Goal: Obtain resource: Obtain resource

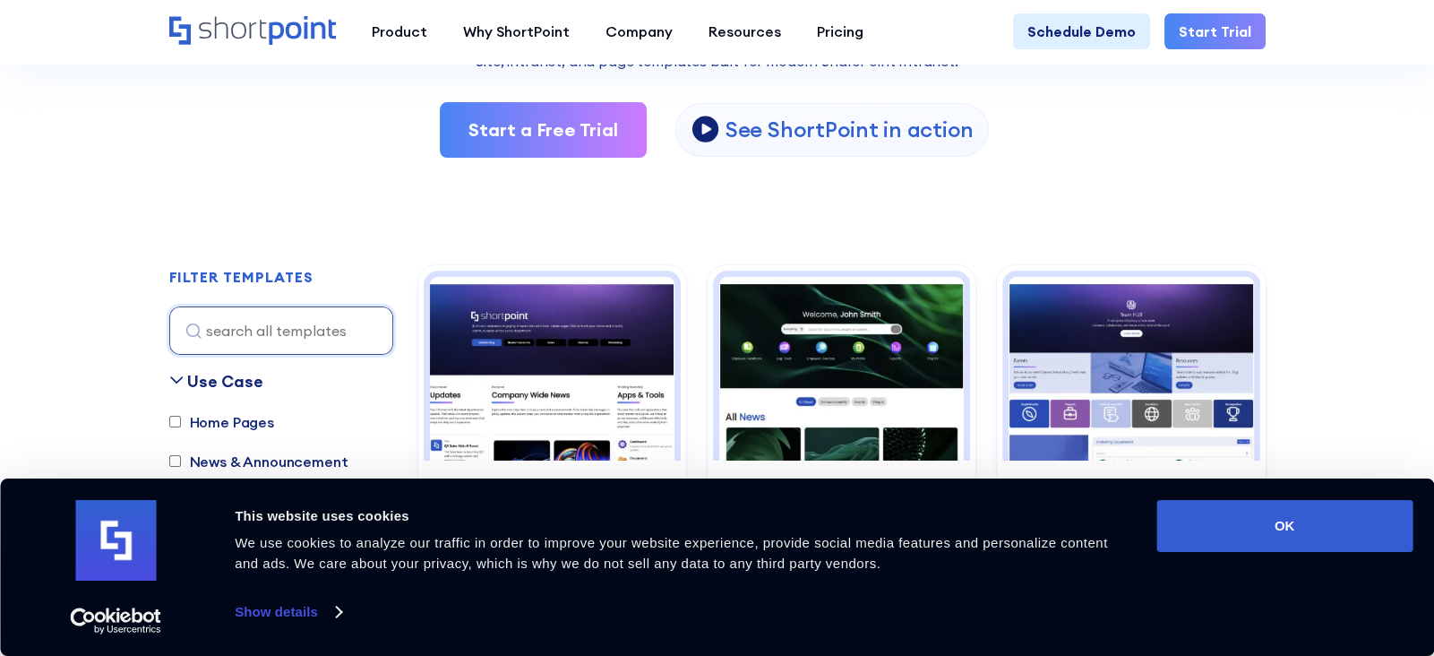
scroll to position [357, 0]
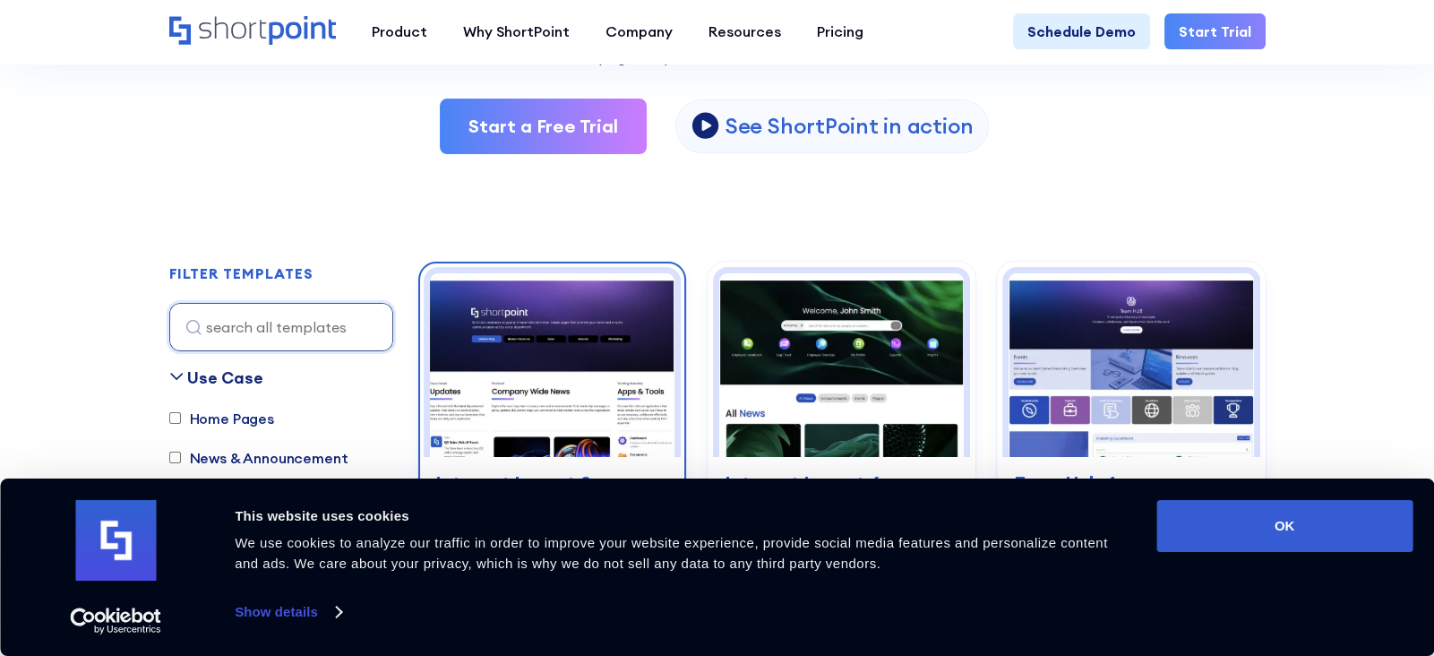
click at [537, 312] on img at bounding box center [552, 365] width 245 height 184
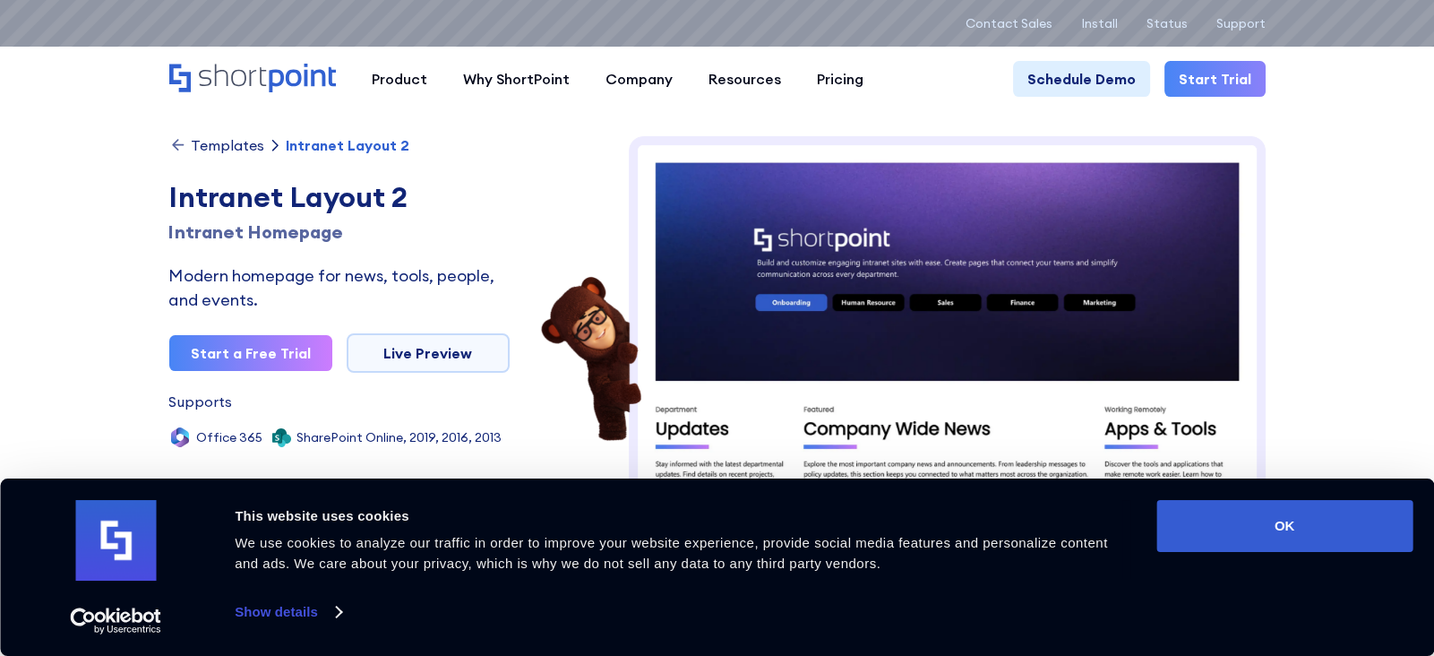
scroll to position [36, 0]
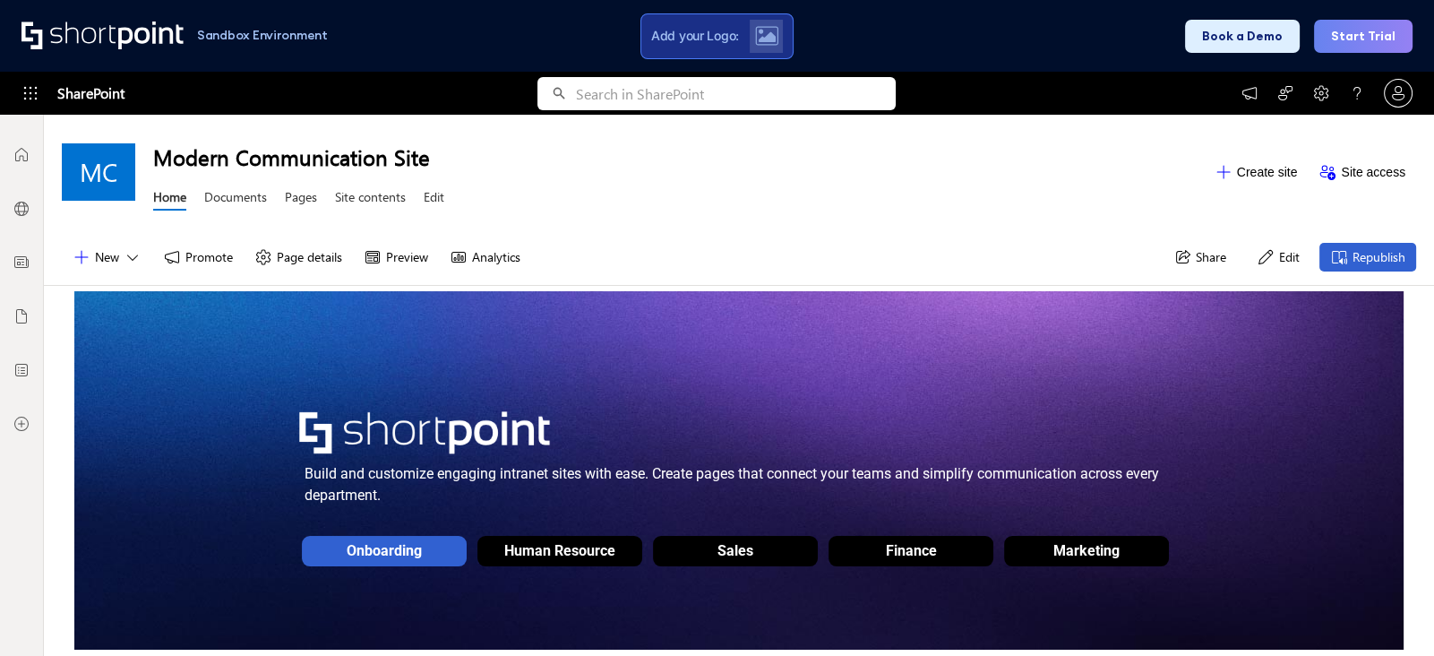
click at [688, 29] on span "Add your Logo:" at bounding box center [695, 36] width 88 height 16
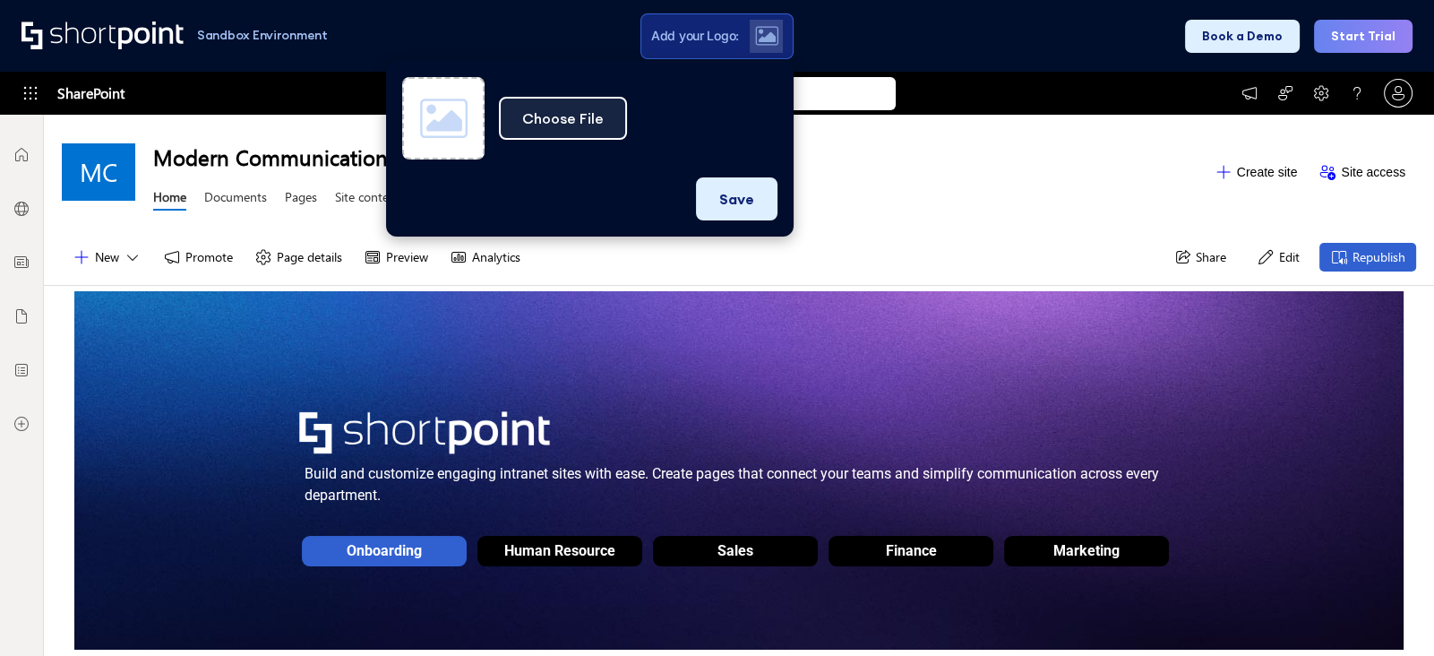
click at [576, 120] on button "Choose File" at bounding box center [563, 118] width 128 height 43
